Goal: Obtain resource: Download file/media

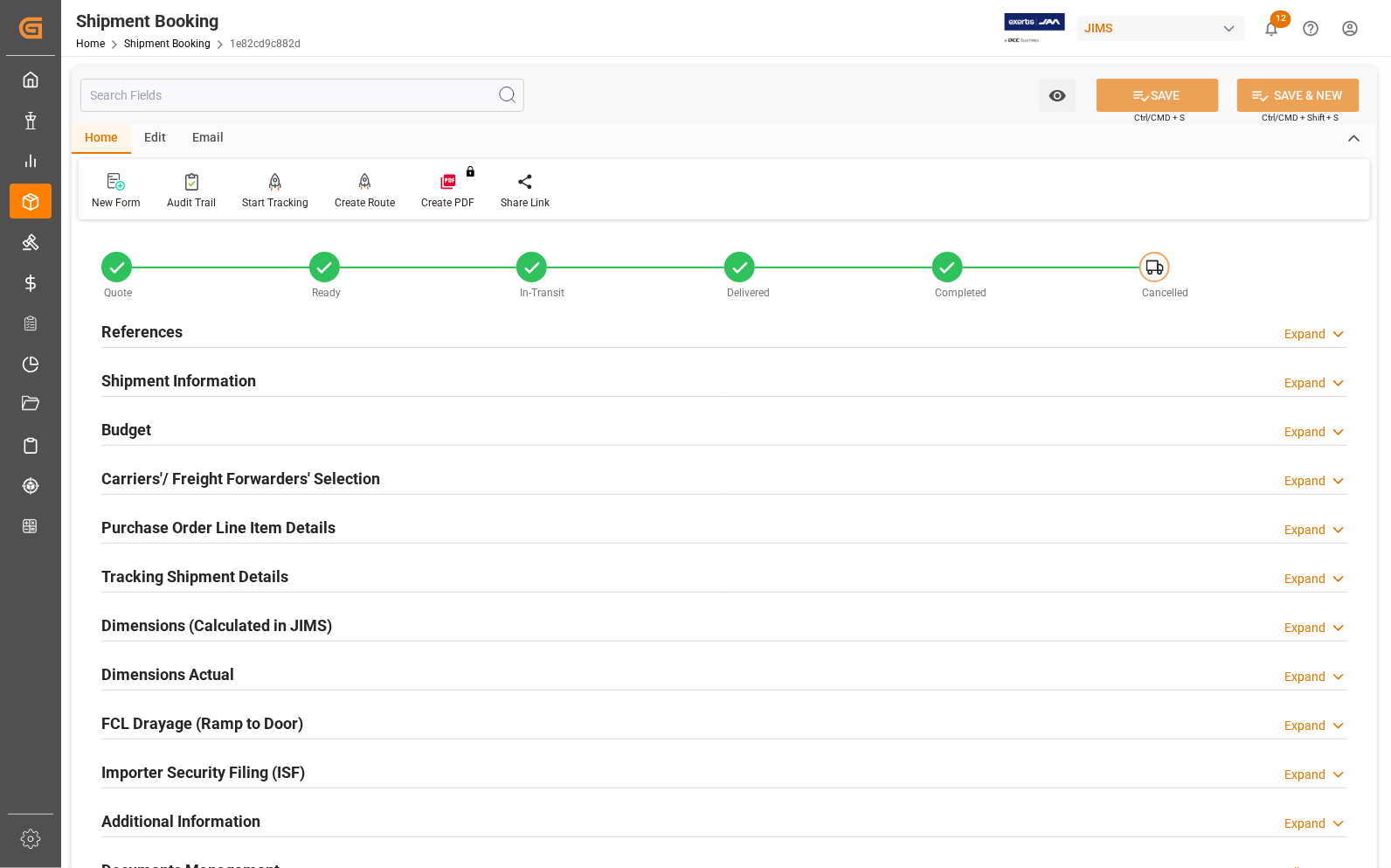
click at [135, 335] on h2 "References" at bounding box center [142, 332] width 81 height 24
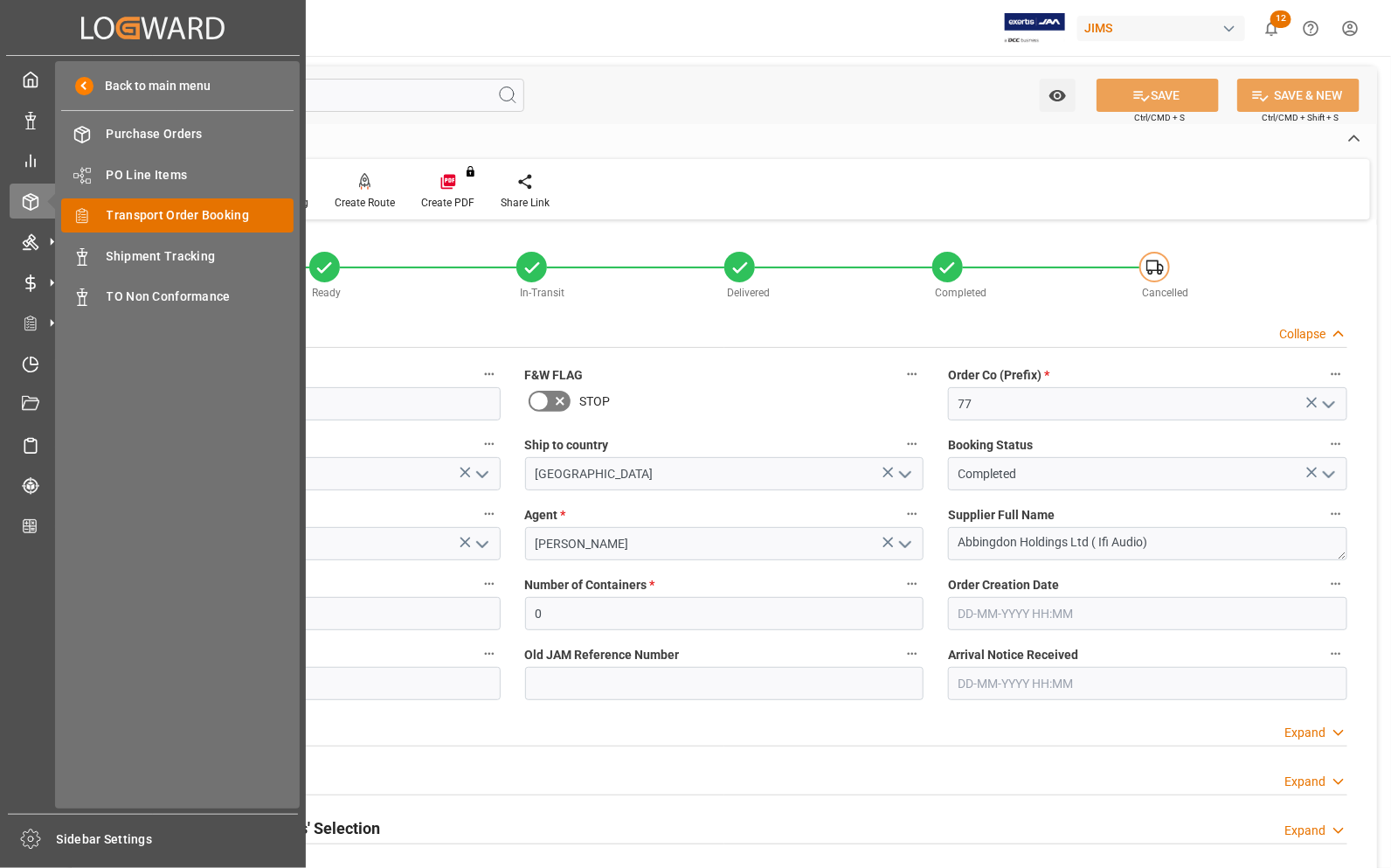
click at [102, 214] on div "Transport Order Booking Transport Order Booking" at bounding box center [177, 215] width 233 height 34
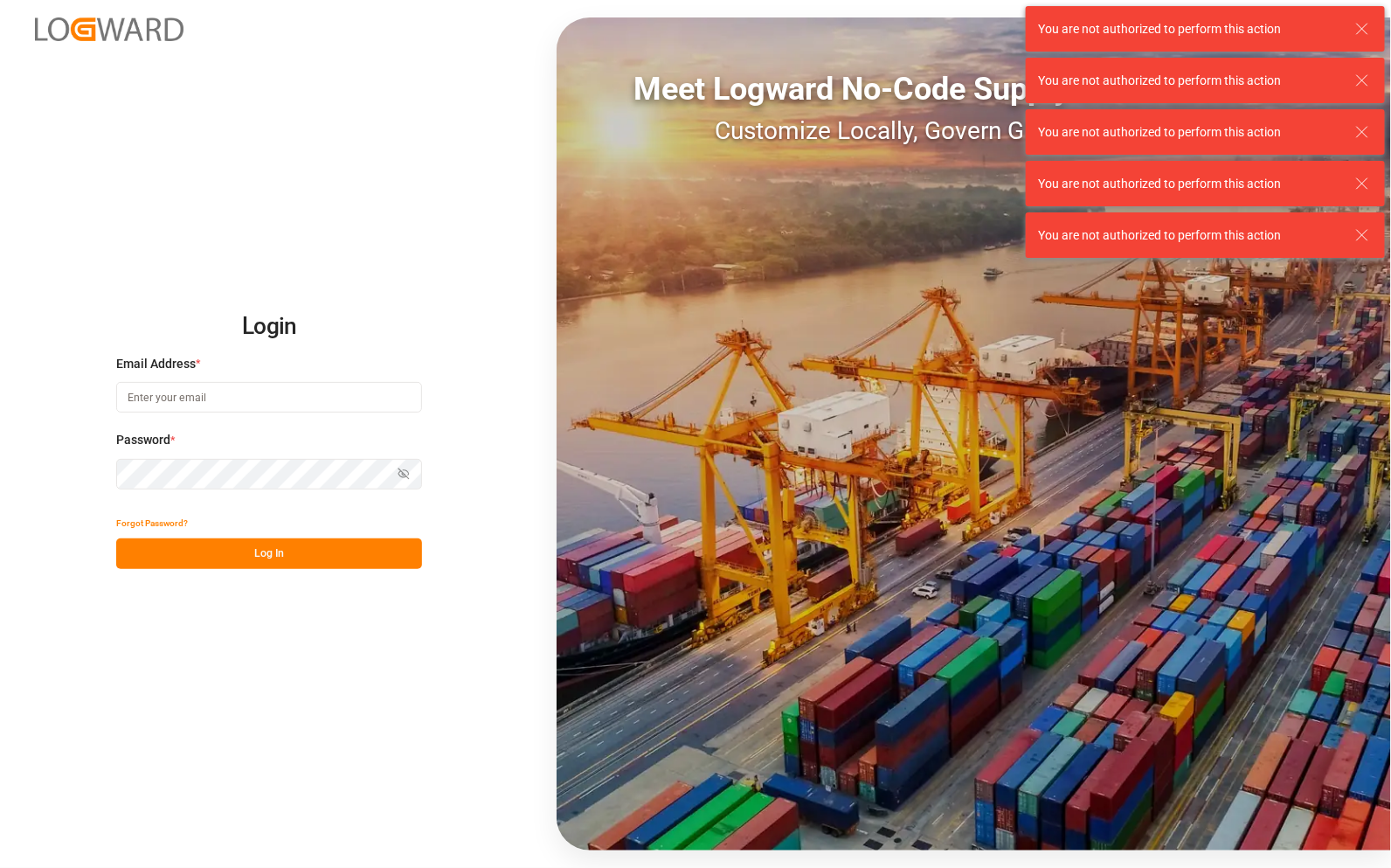
click at [1360, 27] on icon at bounding box center [1362, 29] width 21 height 21
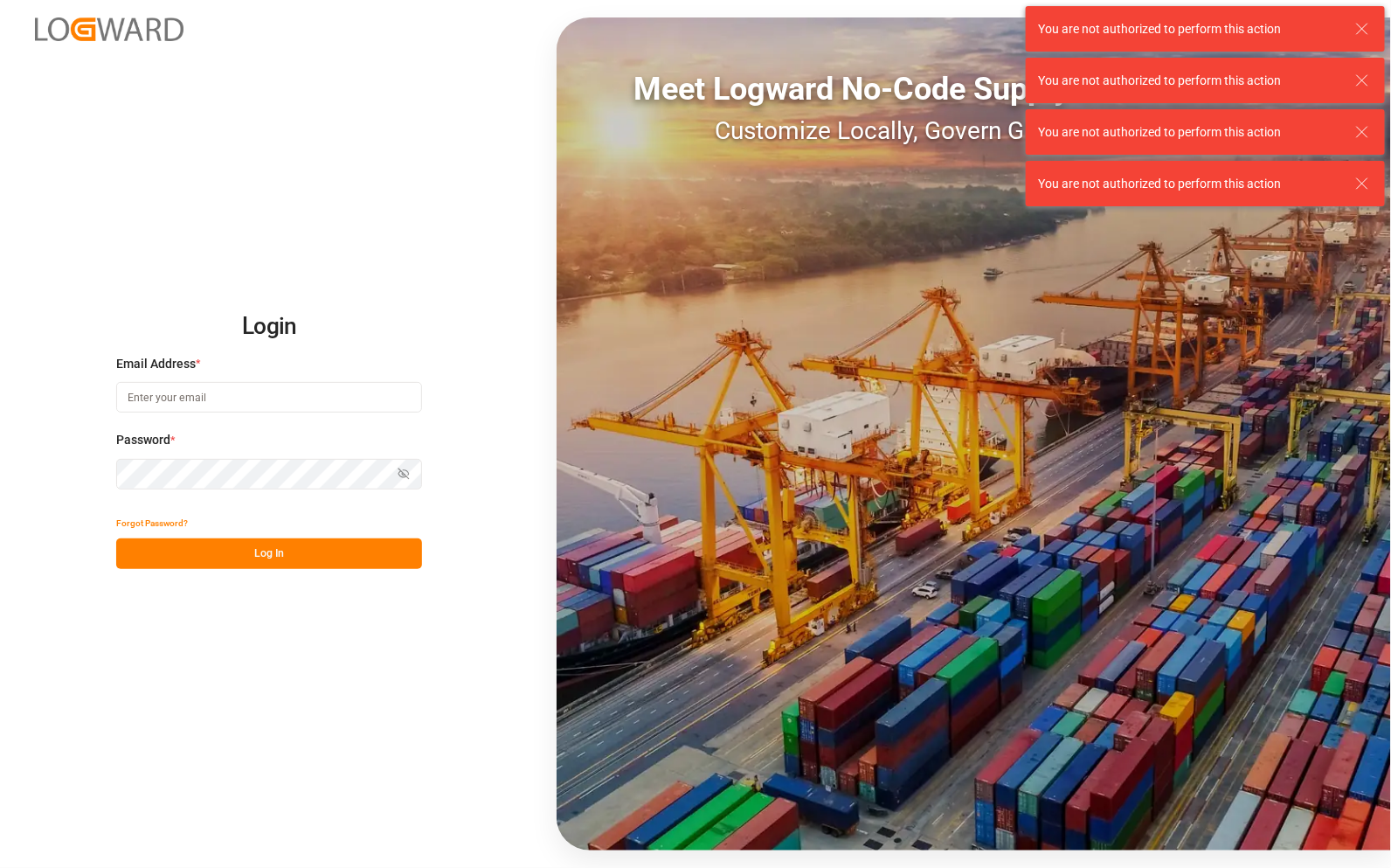
click at [1360, 30] on icon at bounding box center [1362, 29] width 21 height 21
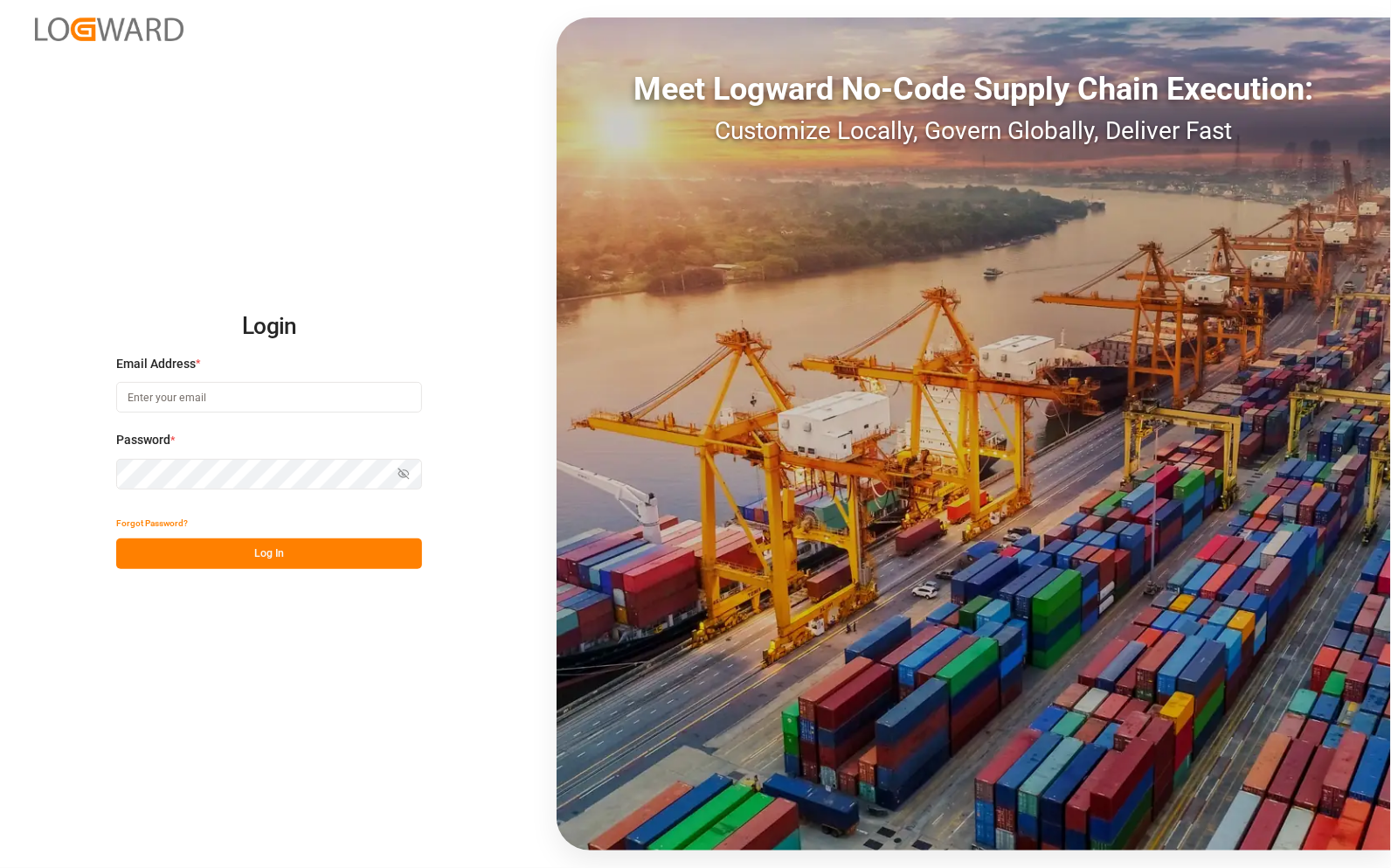
click at [292, 398] on input at bounding box center [268, 396] width 306 height 30
type input "[PERSON_NAME][EMAIL_ADDRESS][PERSON_NAME][DOMAIN_NAME]"
click at [321, 547] on button "Log In" at bounding box center [268, 554] width 306 height 30
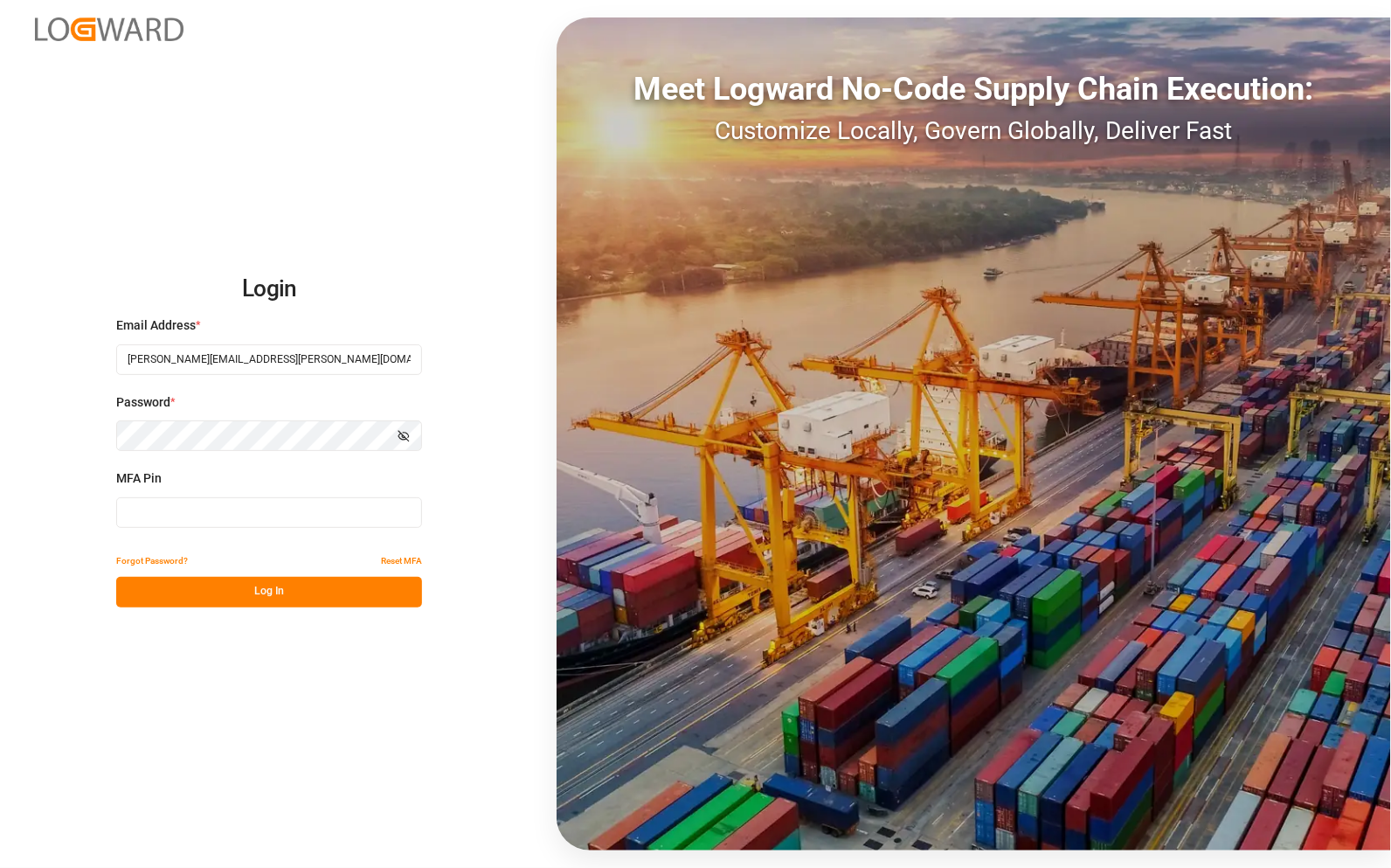
click at [298, 512] on input at bounding box center [268, 512] width 306 height 30
type input "299063"
click at [299, 584] on button "Log In" at bounding box center [268, 591] width 306 height 30
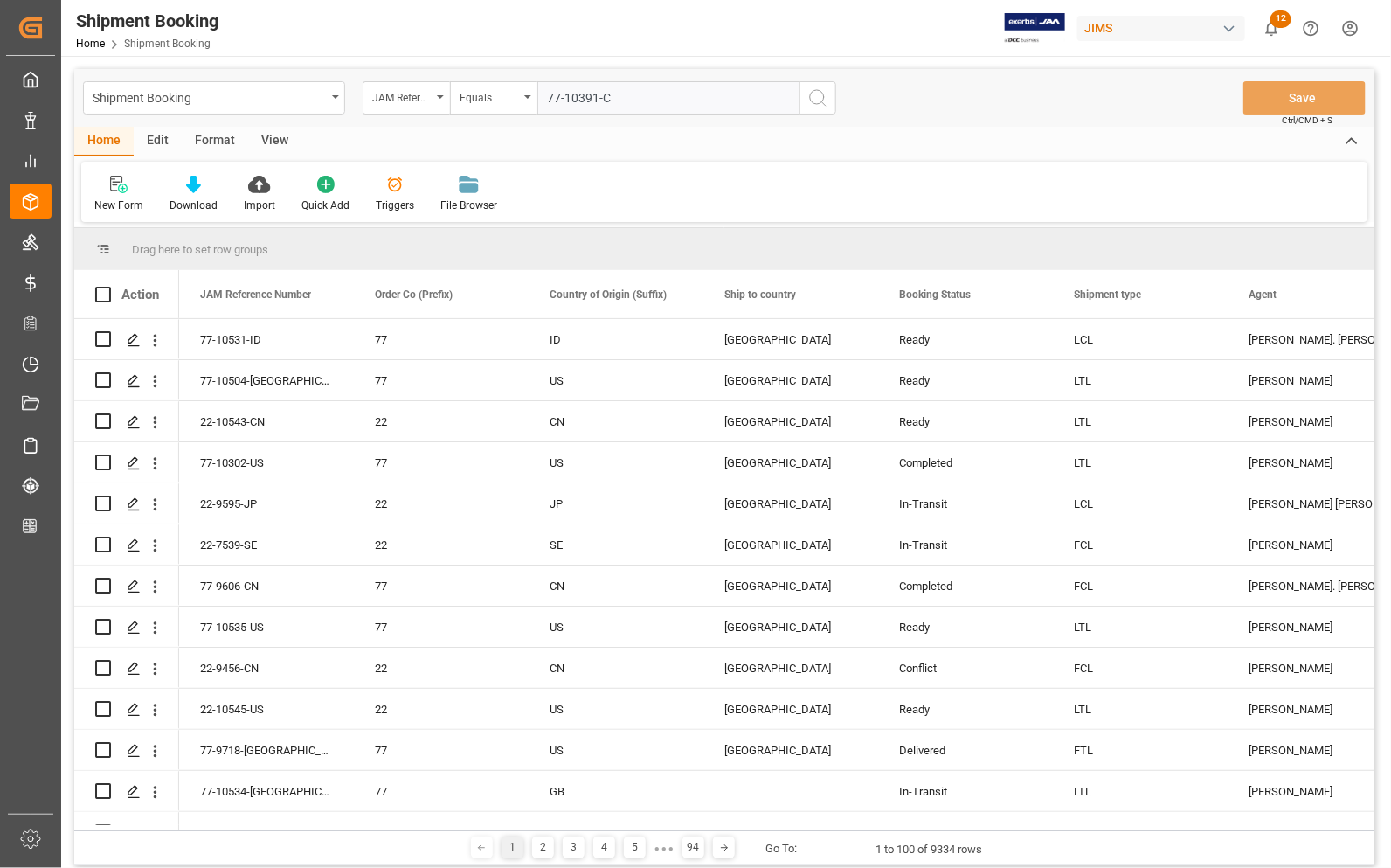
type input "77-10391-CN"
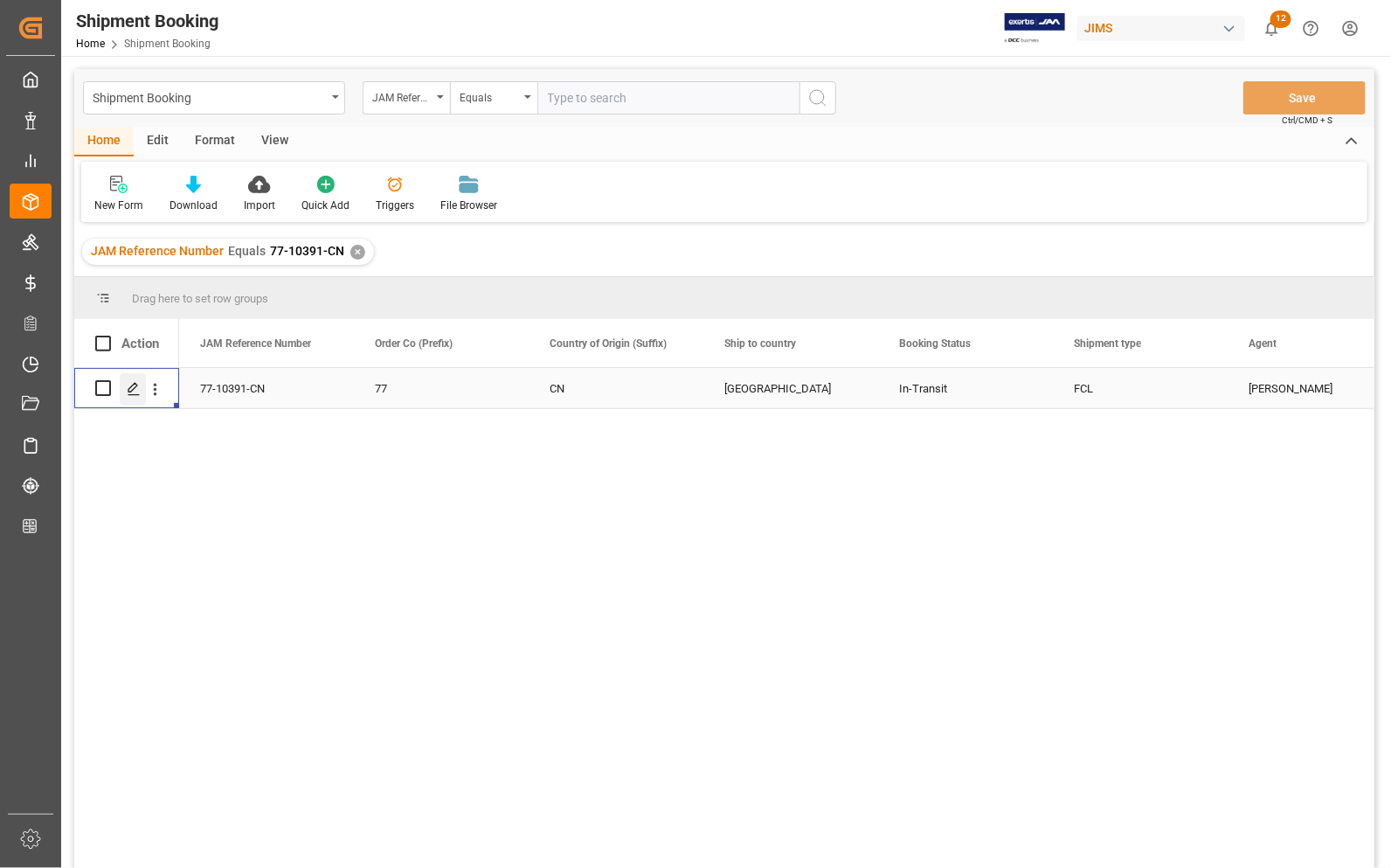
click at [130, 389] on icon "Press SPACE to select this row." at bounding box center [133, 388] width 14 height 14
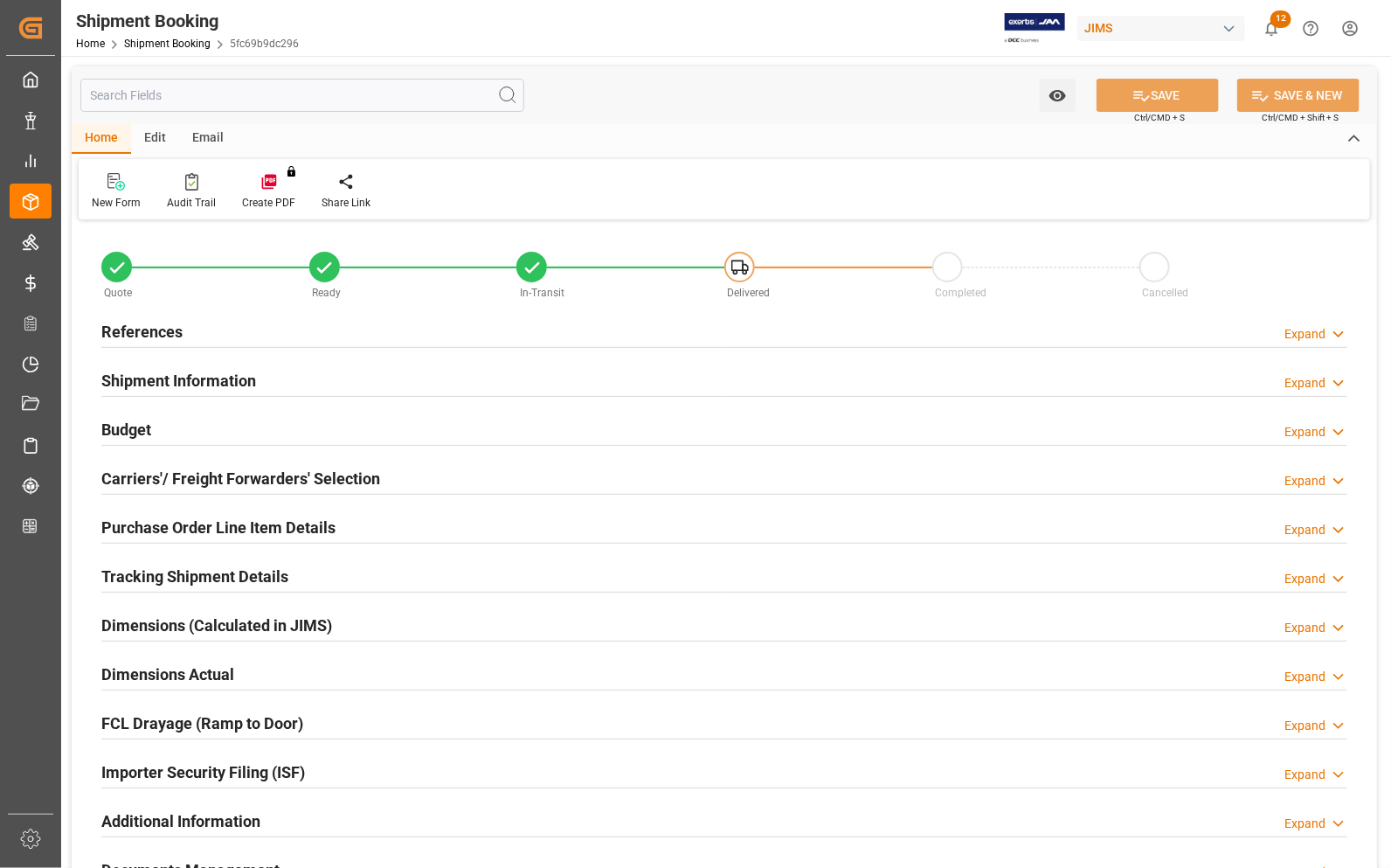
type input "0"
type input "4376.2169"
type input "37562.5"
type input "[DATE]"
click at [130, 429] on h2 "Budget" at bounding box center [126, 429] width 50 height 24
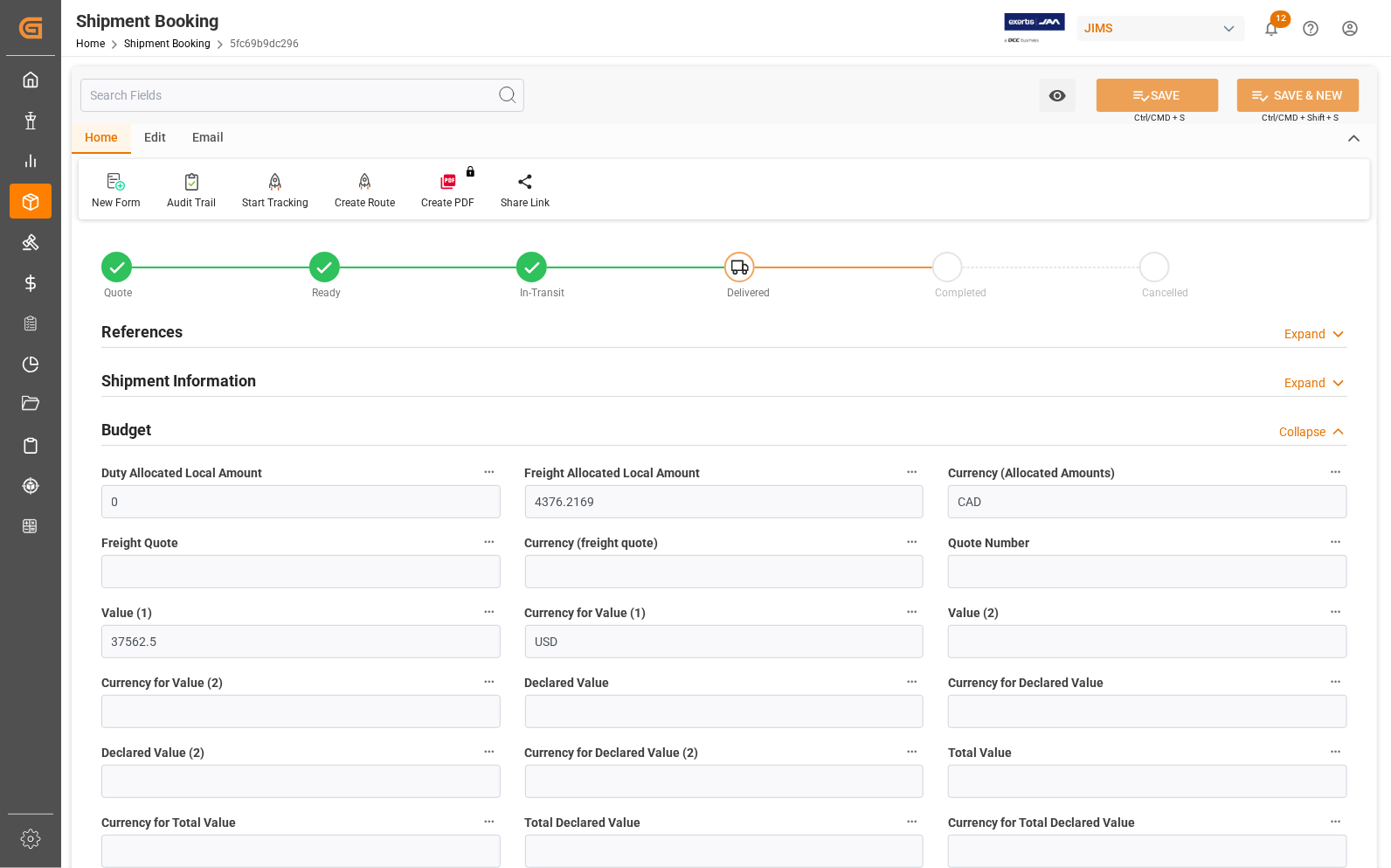
click at [130, 429] on h2 "Budget" at bounding box center [126, 429] width 50 height 24
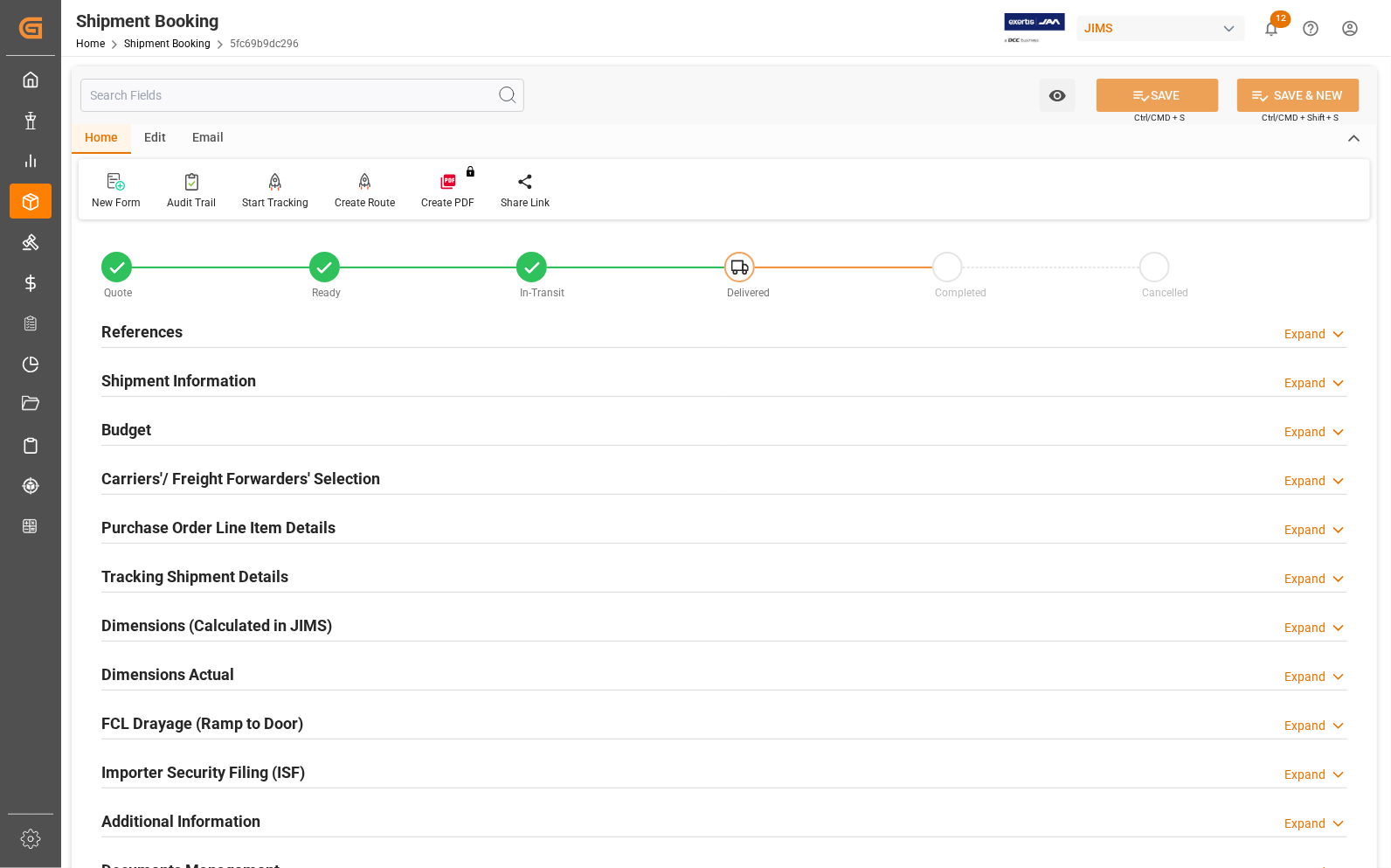
click at [133, 330] on h2 "References" at bounding box center [142, 332] width 81 height 24
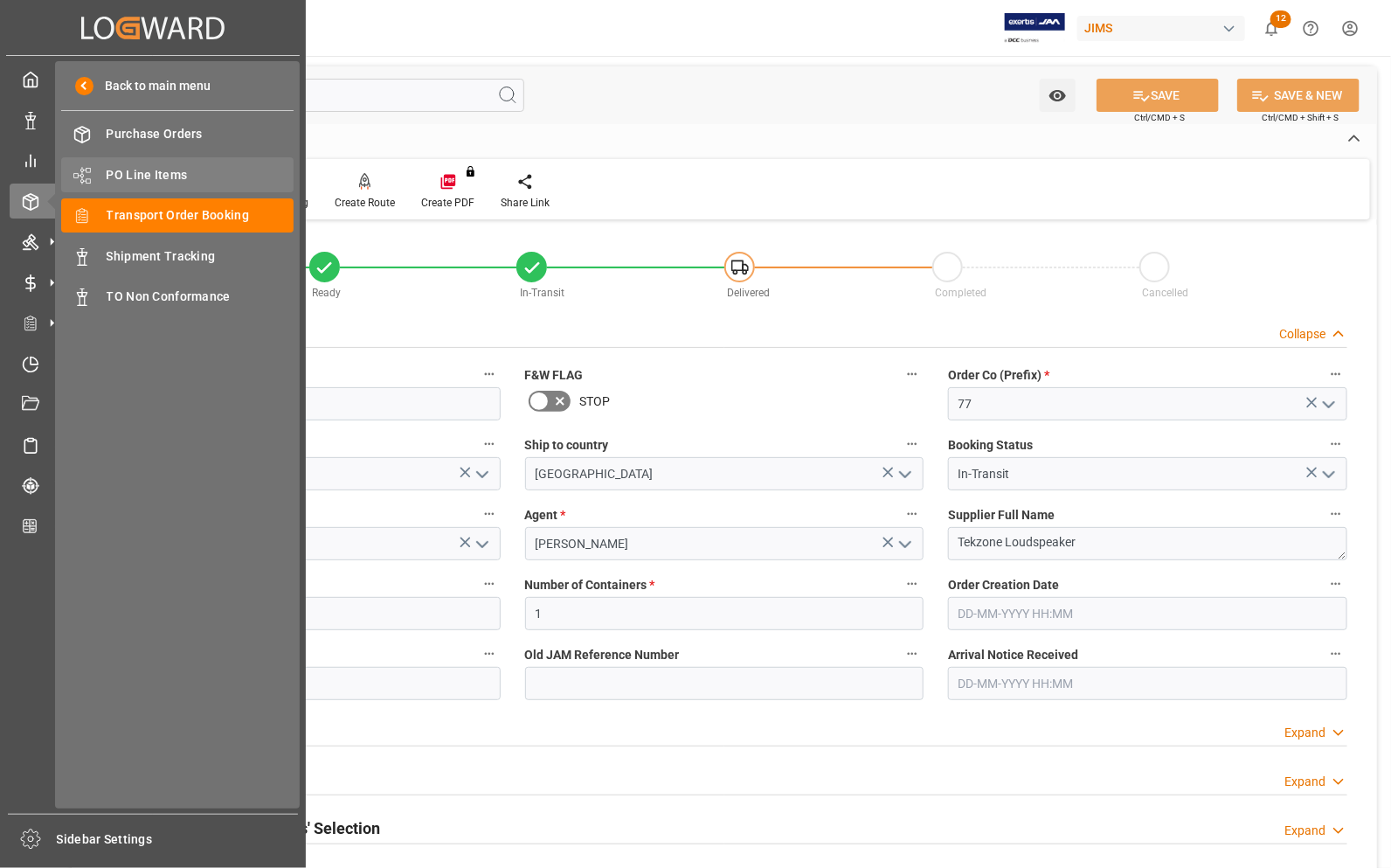
click at [141, 173] on span "PO Line Items" at bounding box center [200, 176] width 188 height 18
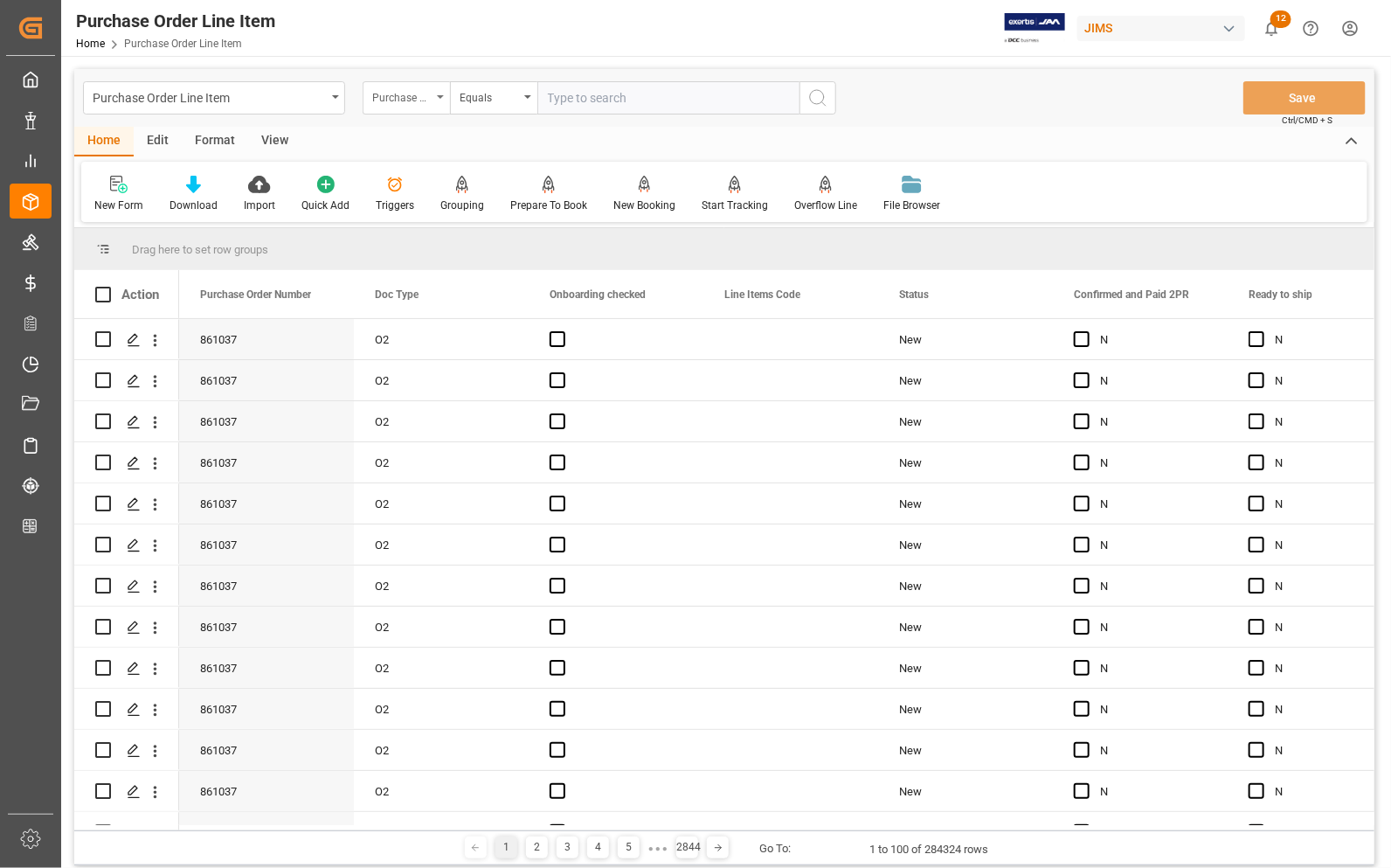
click at [394, 95] on div "Purchase Order Number" at bounding box center [402, 96] width 60 height 20
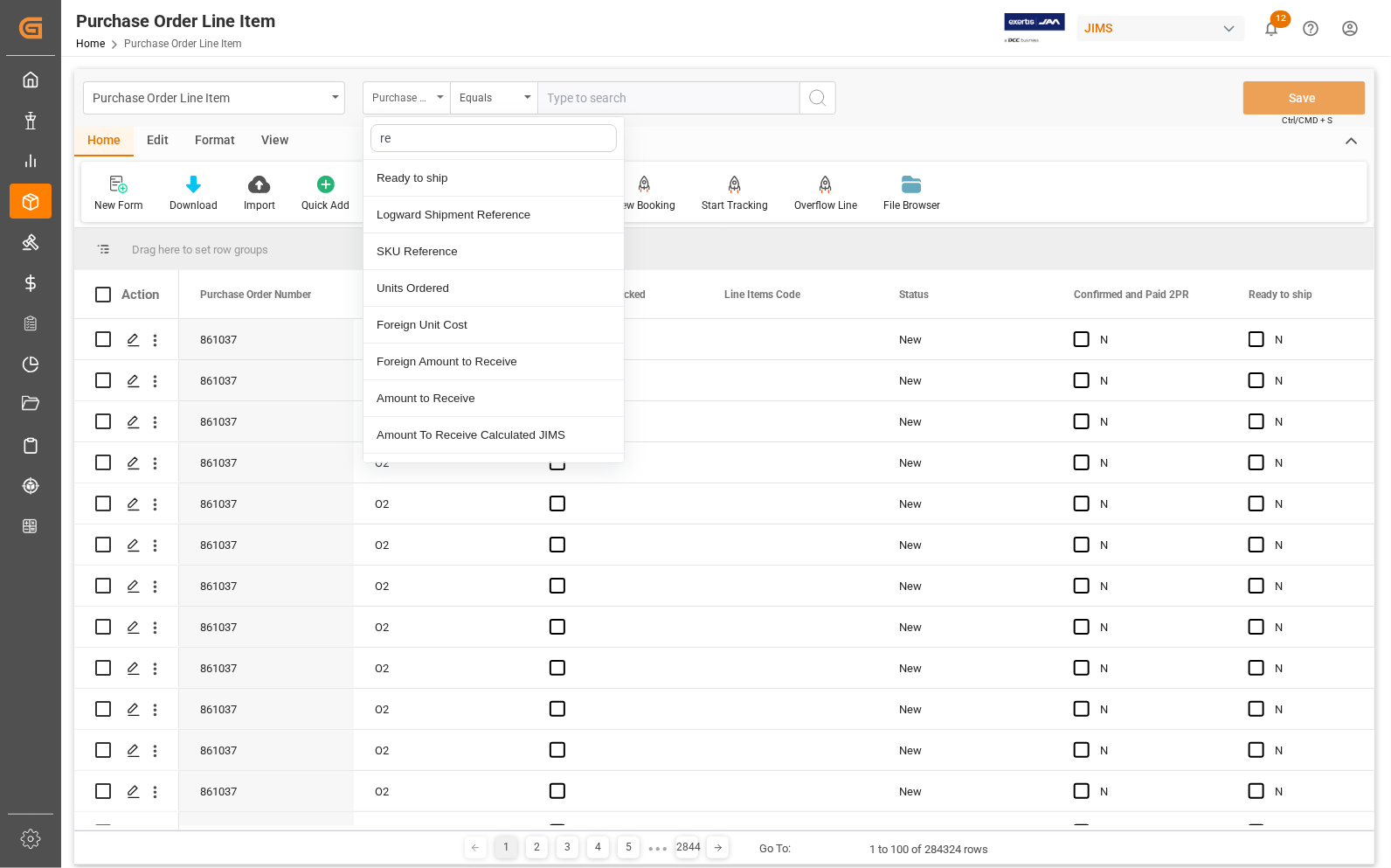
type input "ref"
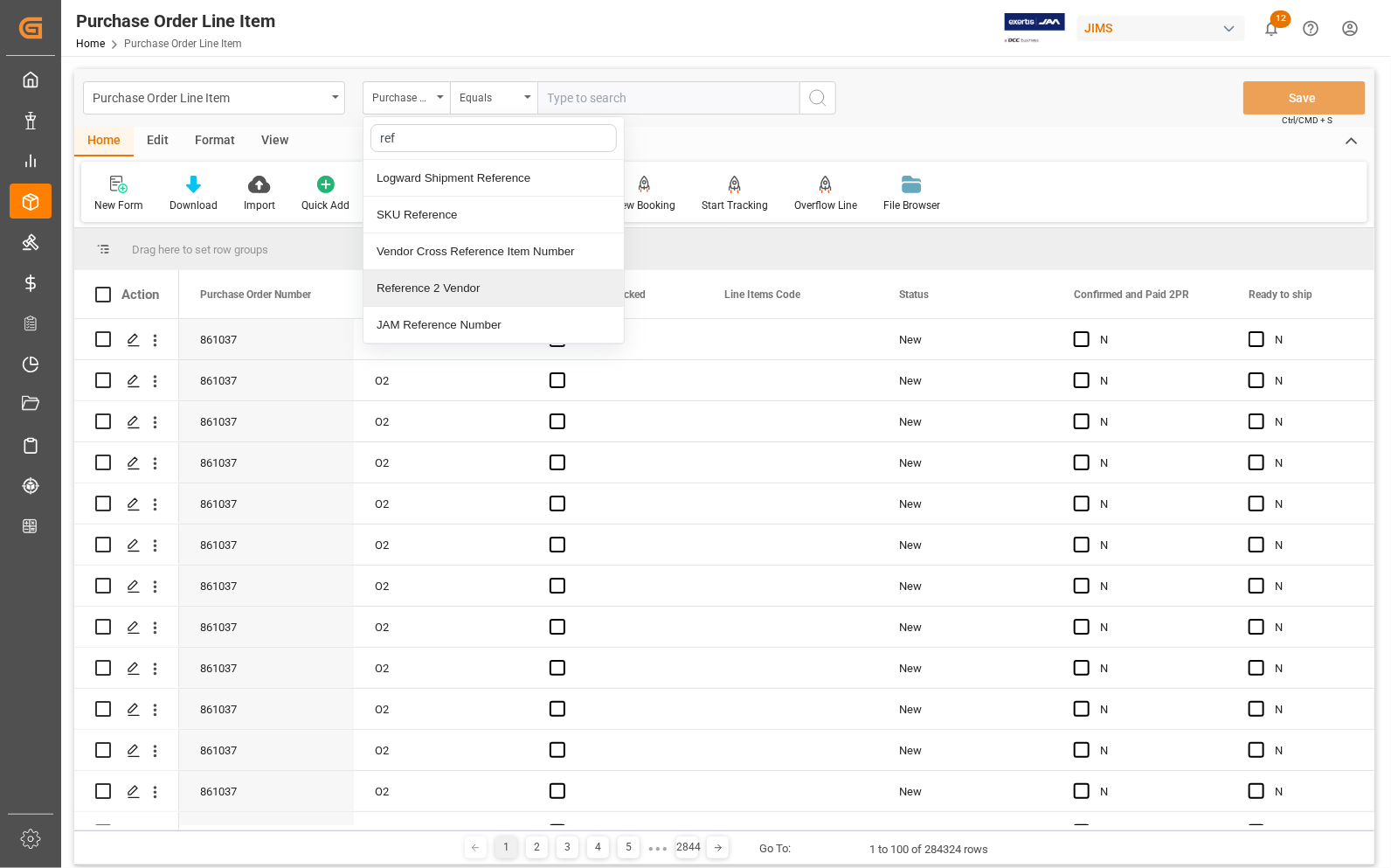
click at [468, 287] on div "Reference 2 Vendor" at bounding box center [493, 289] width 260 height 37
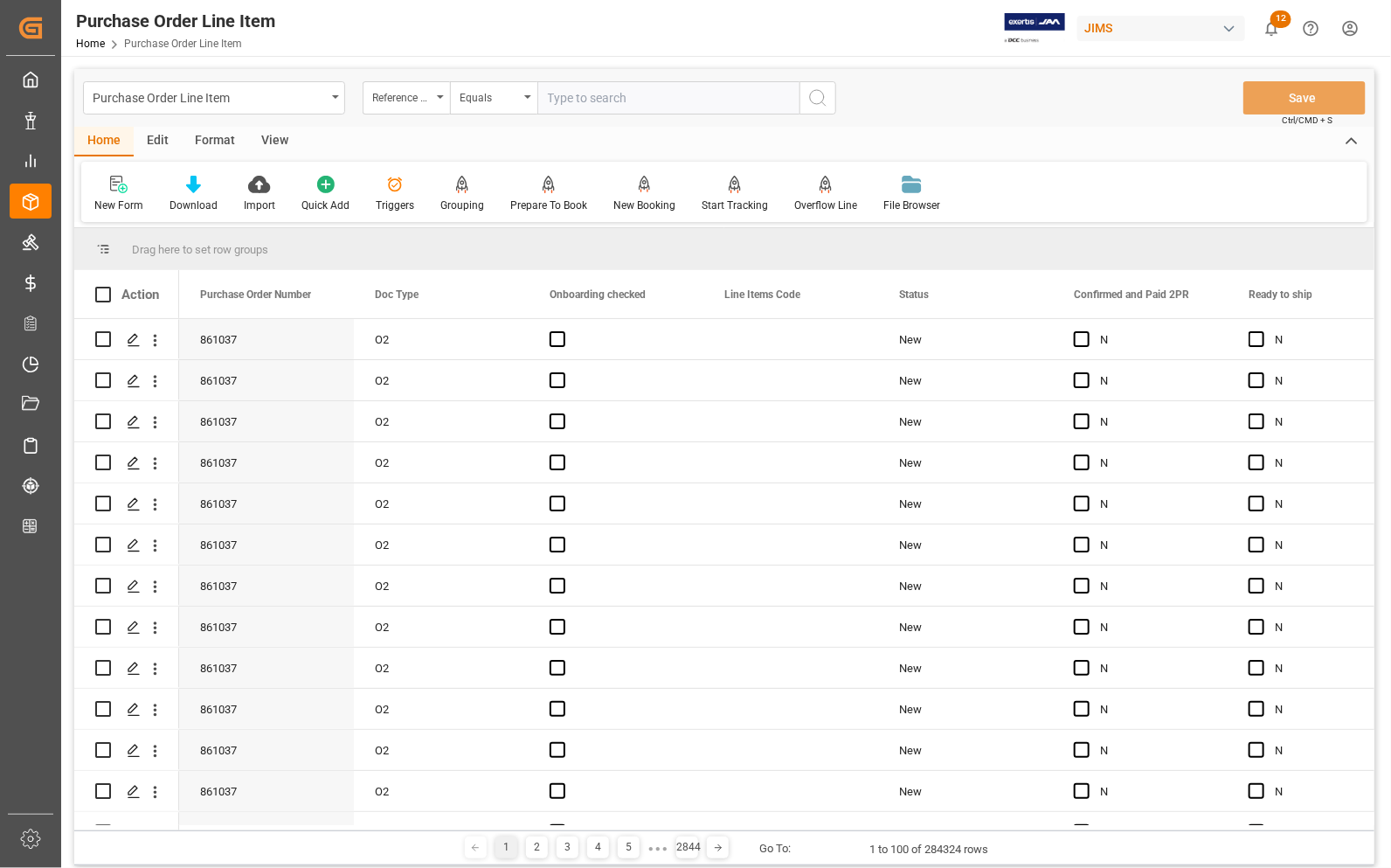
click at [276, 140] on div "View" at bounding box center [275, 142] width 53 height 29
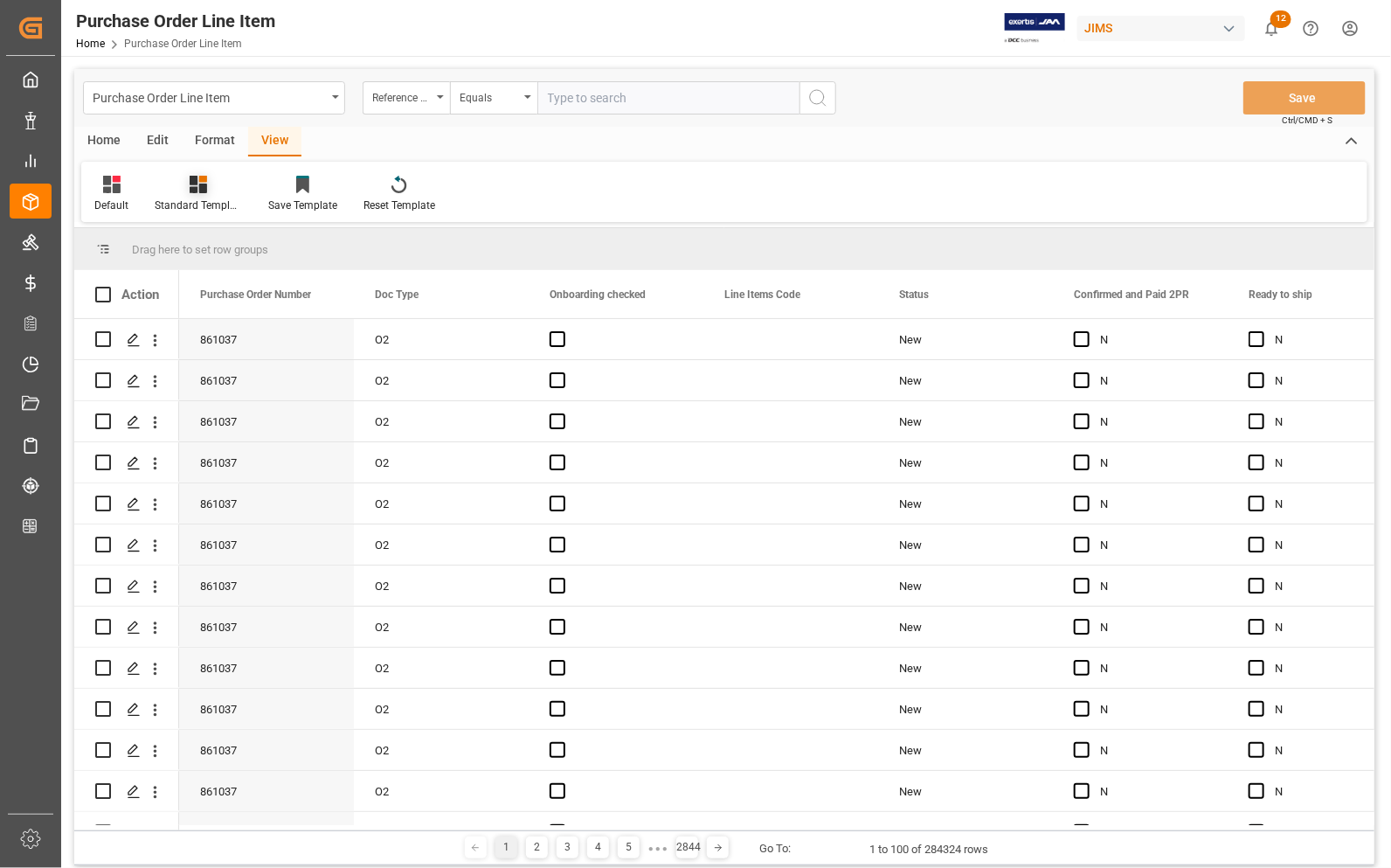
click at [199, 188] on icon at bounding box center [198, 184] width 17 height 17
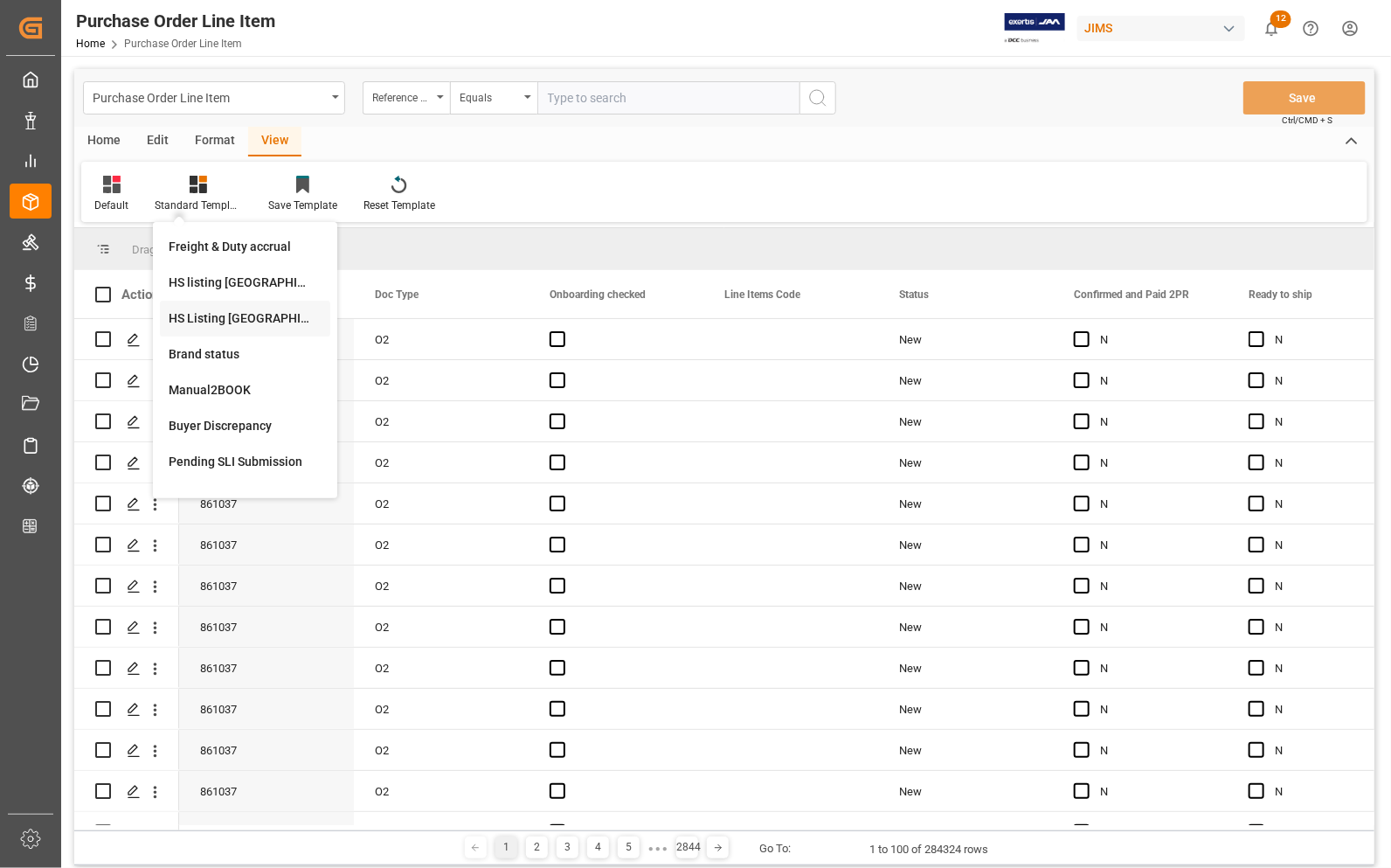
click at [208, 317] on div "HS Listing [GEOGRAPHIC_DATA]" at bounding box center [245, 319] width 153 height 18
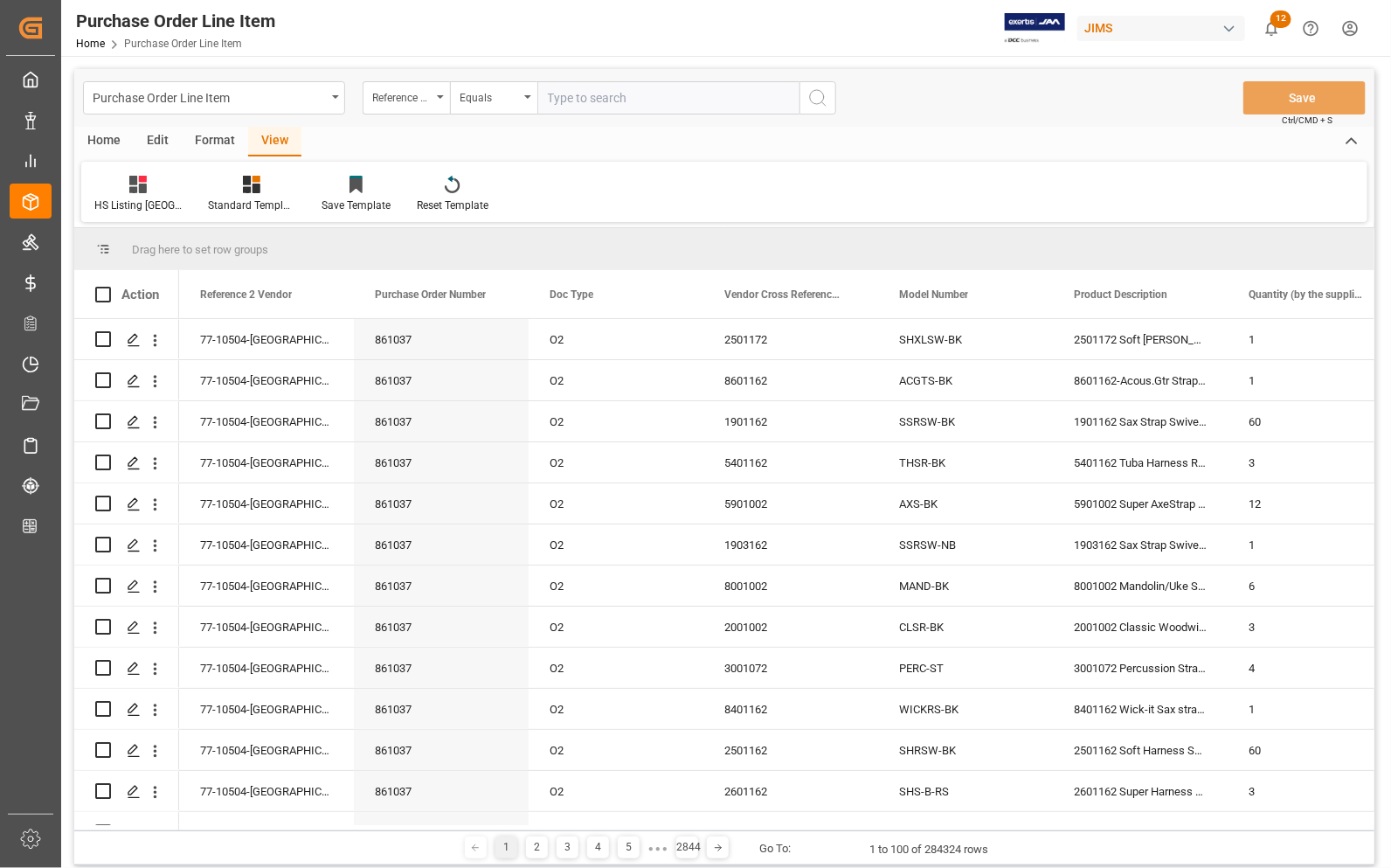
click at [562, 97] on input "text" at bounding box center [668, 97] width 262 height 33
type input "77-10085-CN"
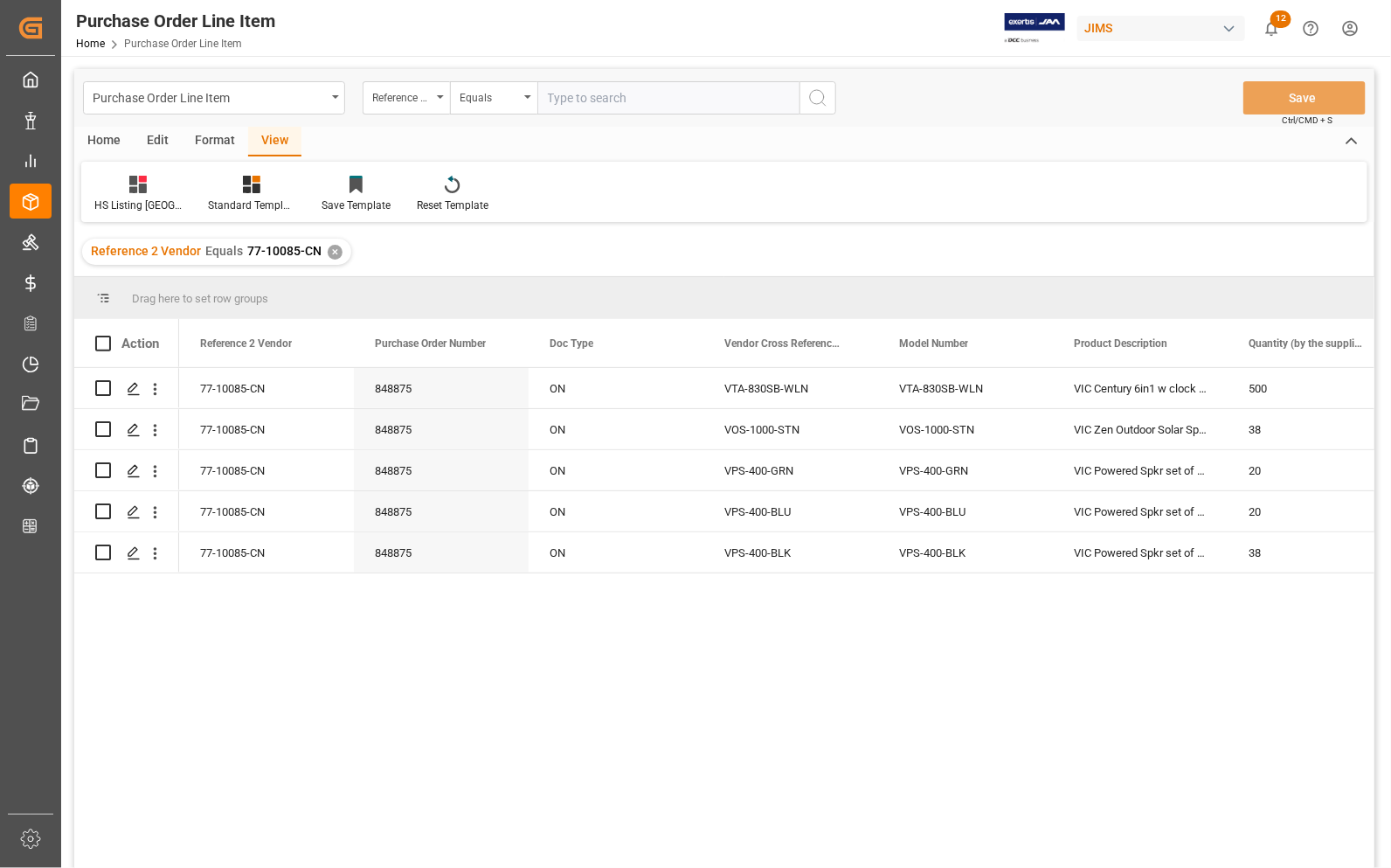
click at [97, 138] on div "Home" at bounding box center [104, 142] width 60 height 29
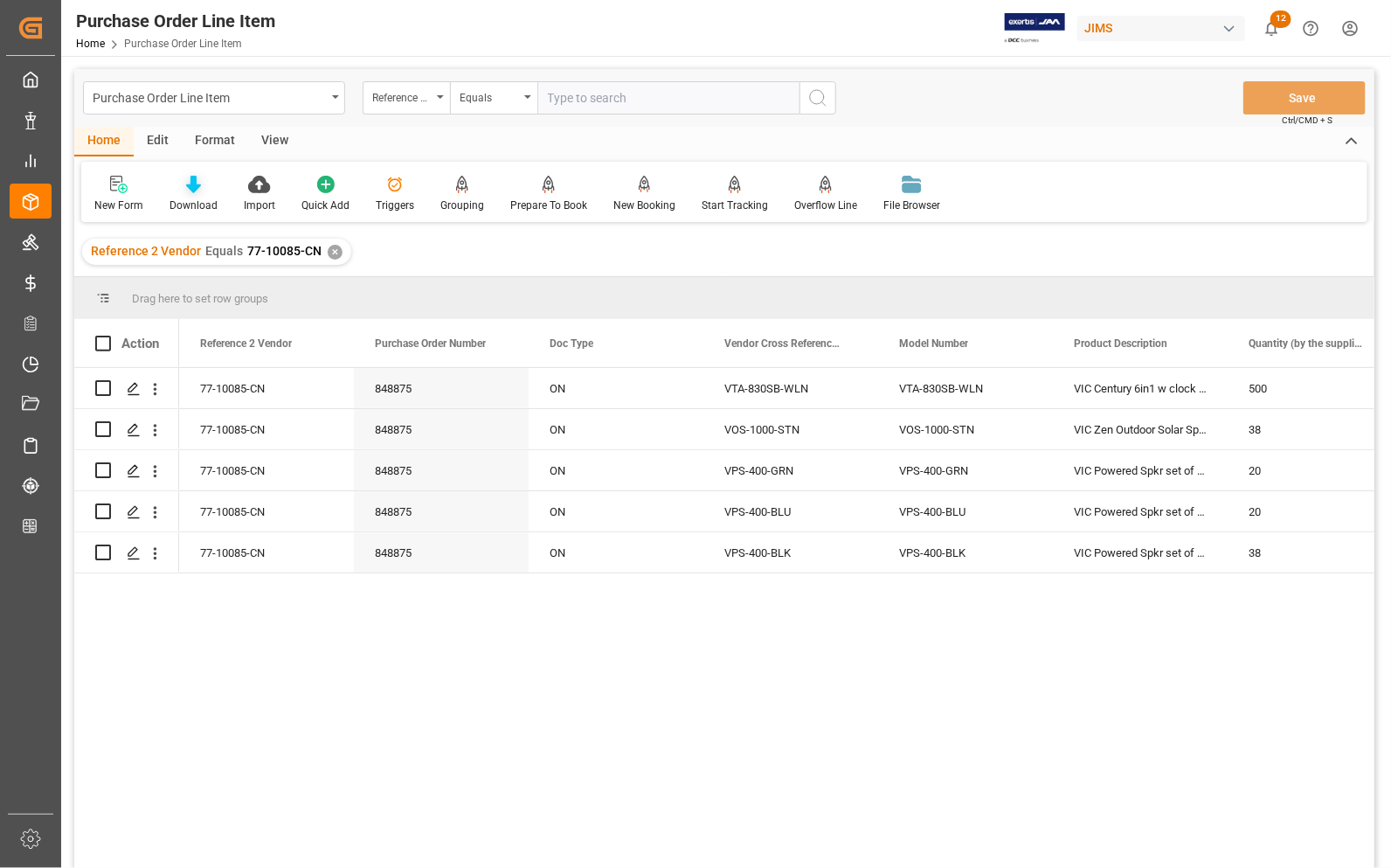
click at [184, 199] on div "Download" at bounding box center [193, 205] width 48 height 16
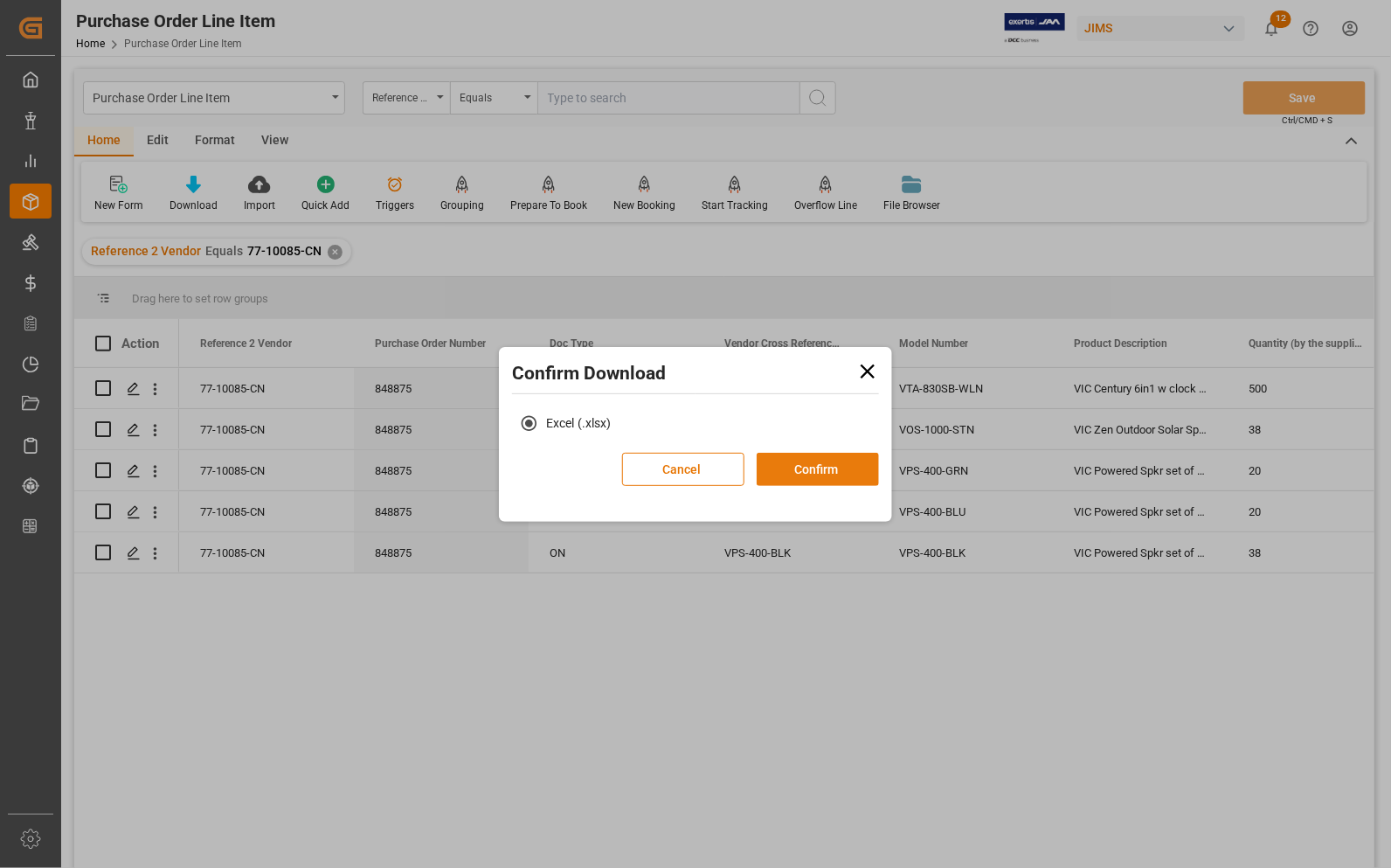
click at [804, 469] on button "Confirm" at bounding box center [817, 469] width 122 height 33
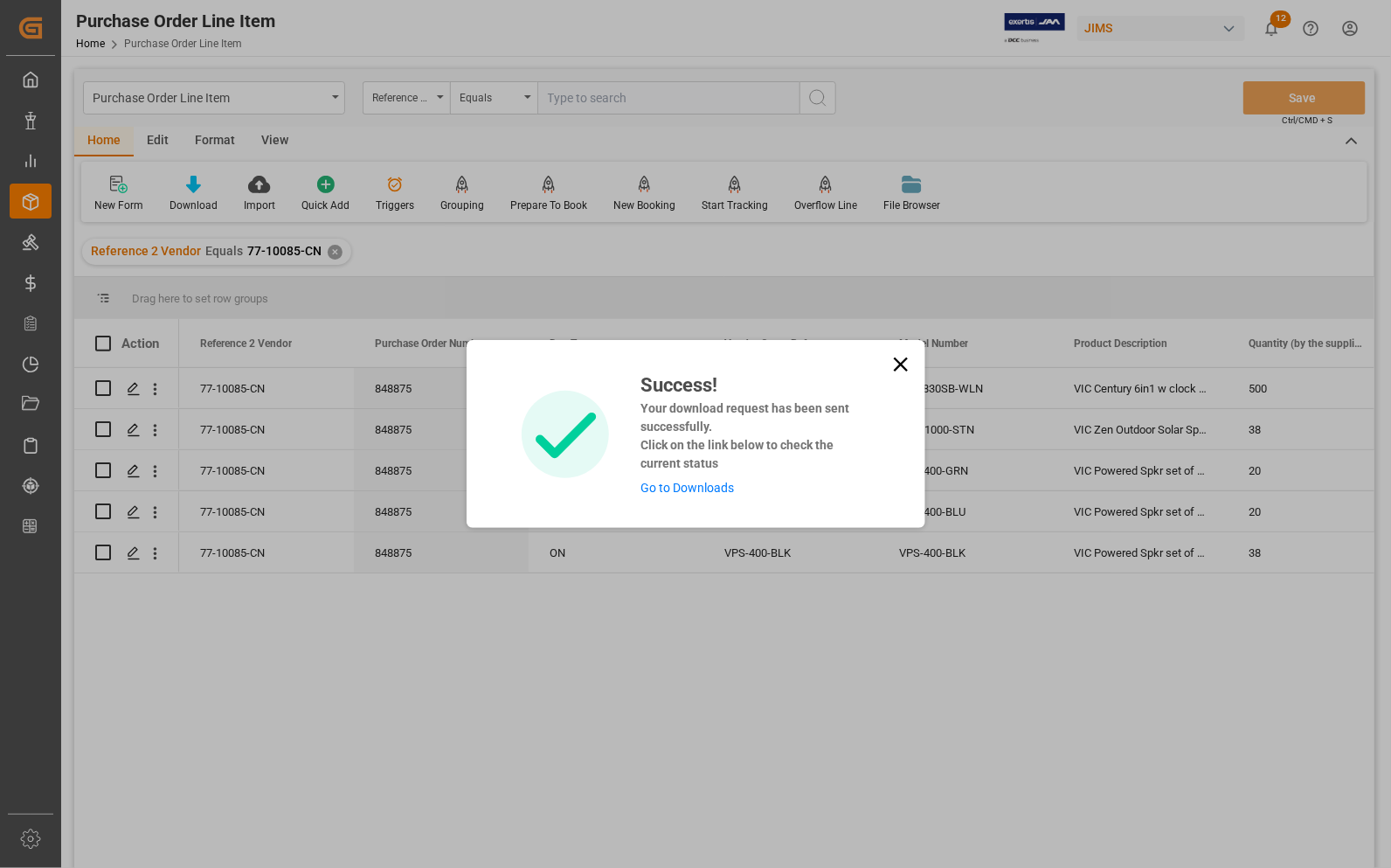
click at [683, 486] on link "Go to Downloads" at bounding box center [688, 487] width 94 height 14
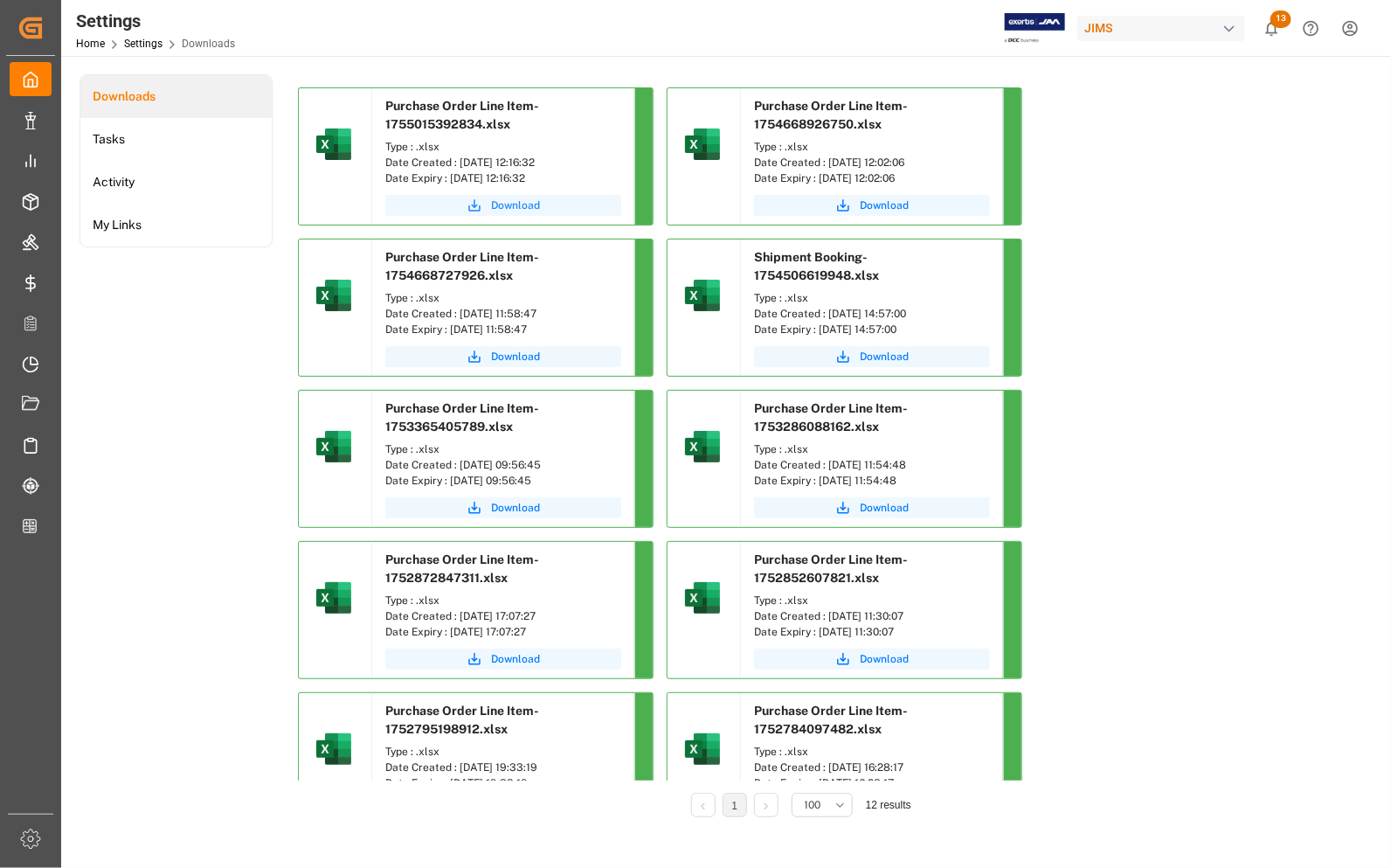
click at [473, 210] on icon "submit" at bounding box center [474, 205] width 16 height 16
